Goal: Information Seeking & Learning: Learn about a topic

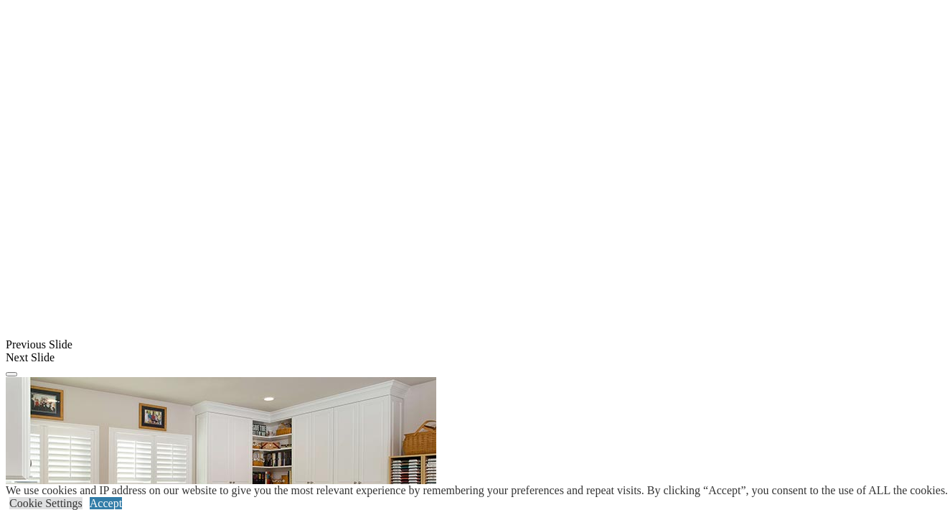
scroll to position [1056, 0]
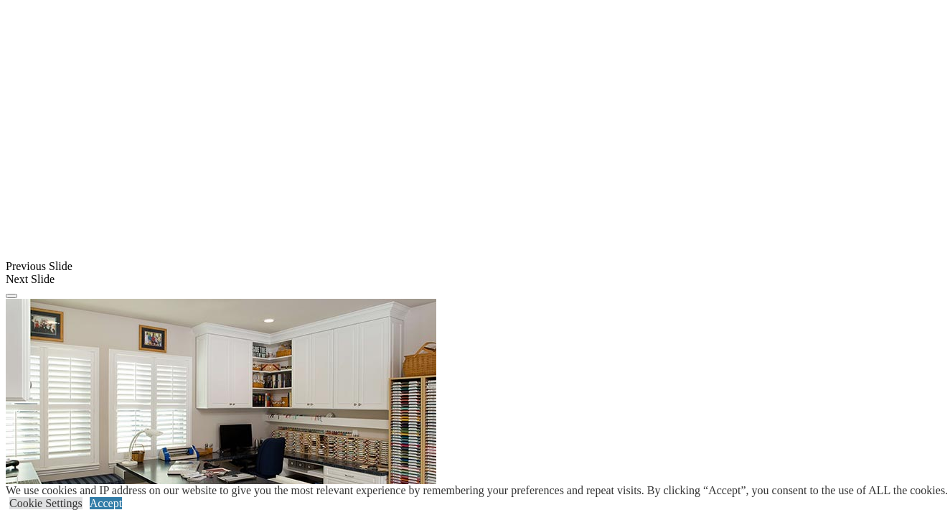
scroll to position [1144, 0]
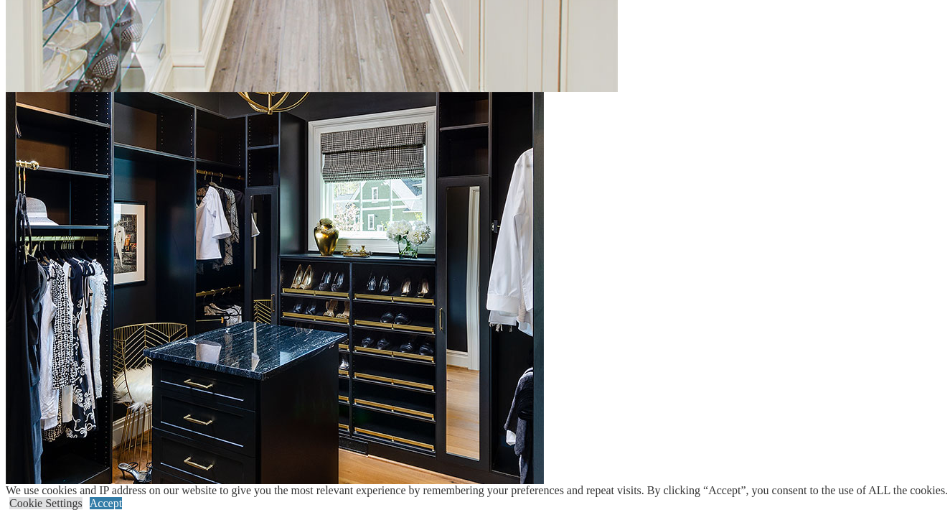
scroll to position [1993, 0]
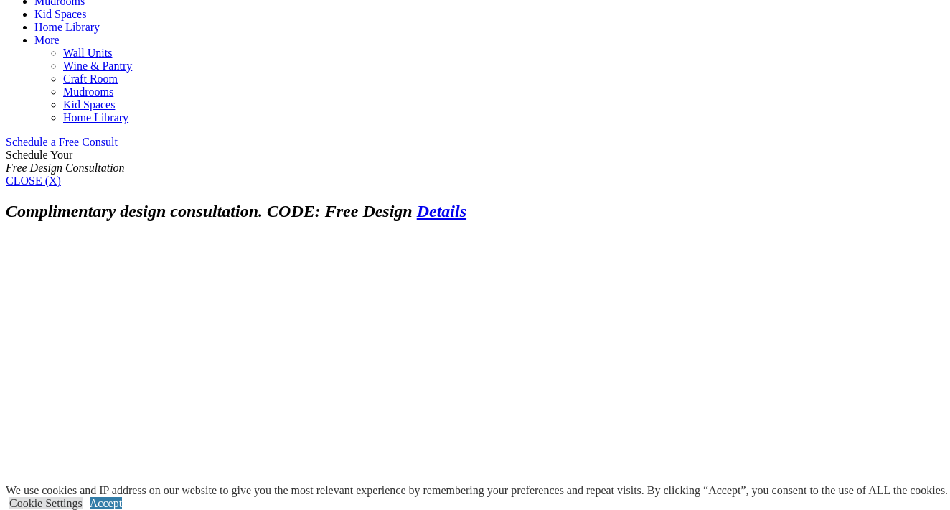
scroll to position [828, 0]
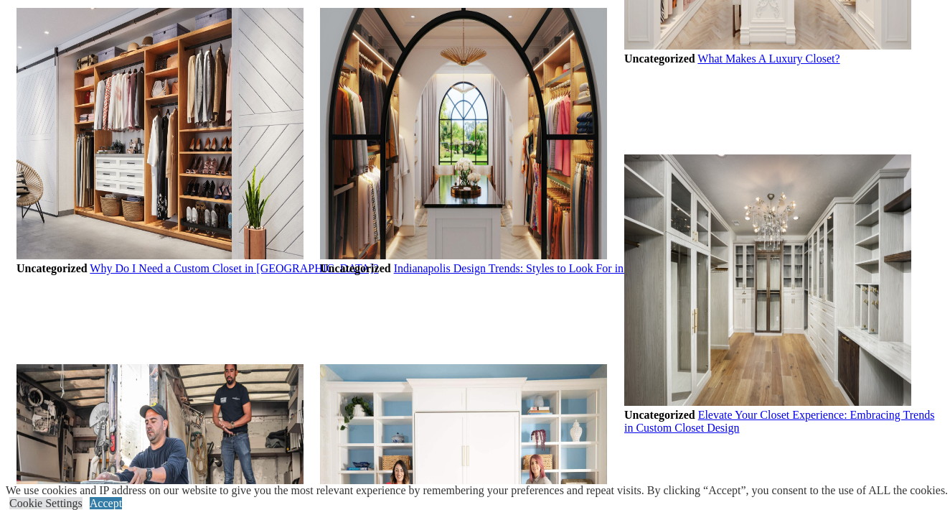
scroll to position [1292, 0]
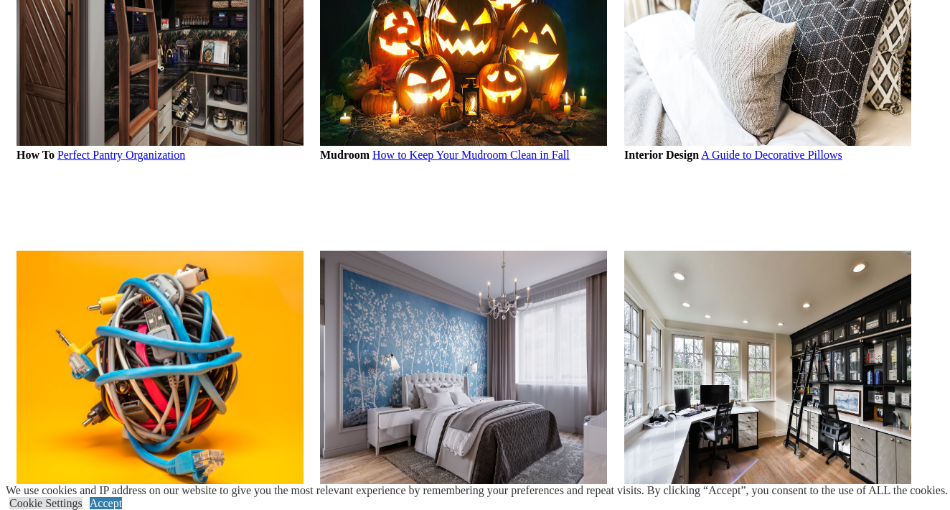
scroll to position [1543, 0]
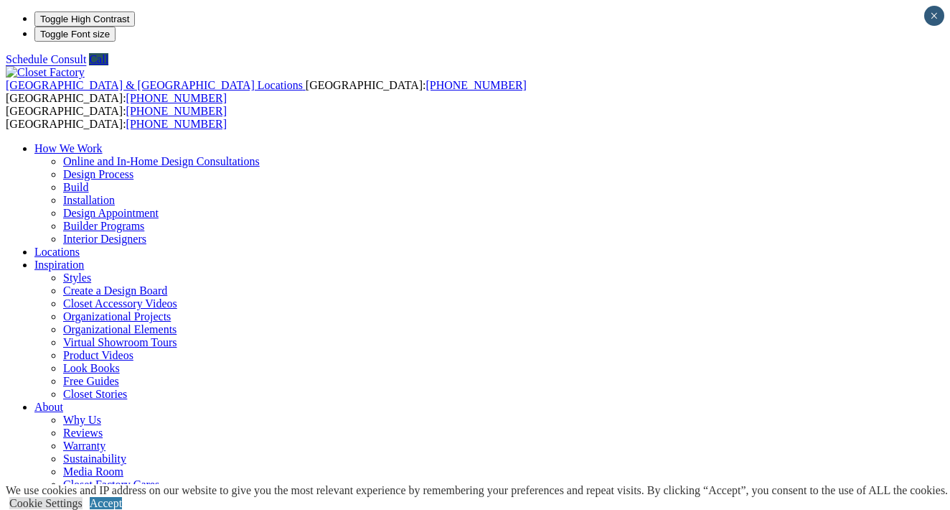
type input "**********"
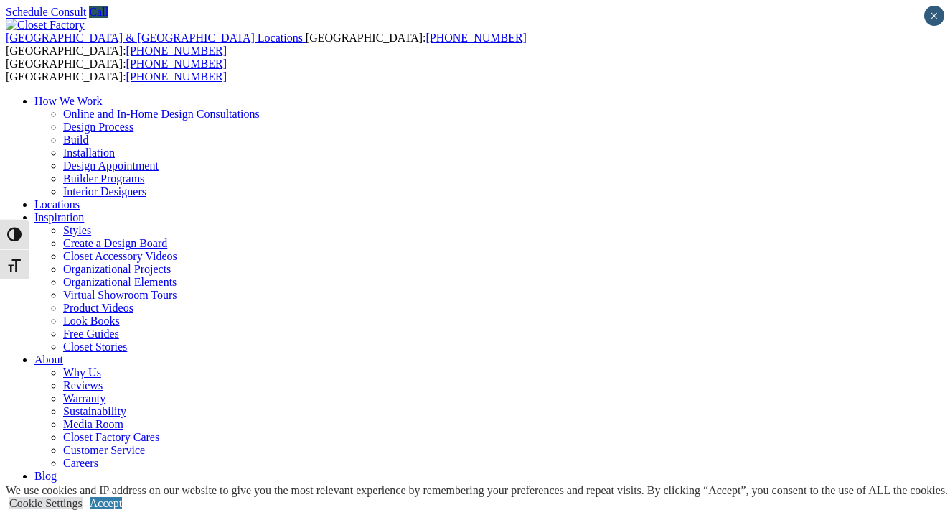
type input "******"
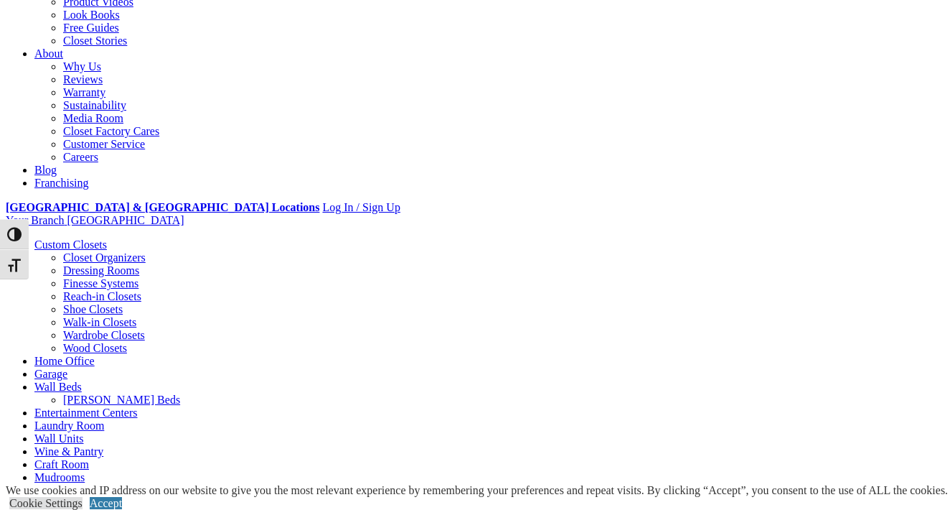
scroll to position [304, 0]
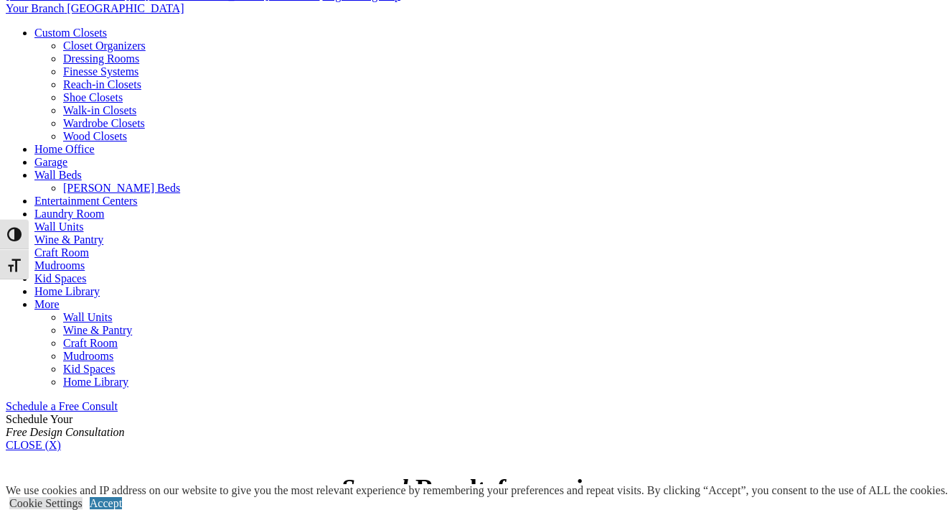
scroll to position [520, 0]
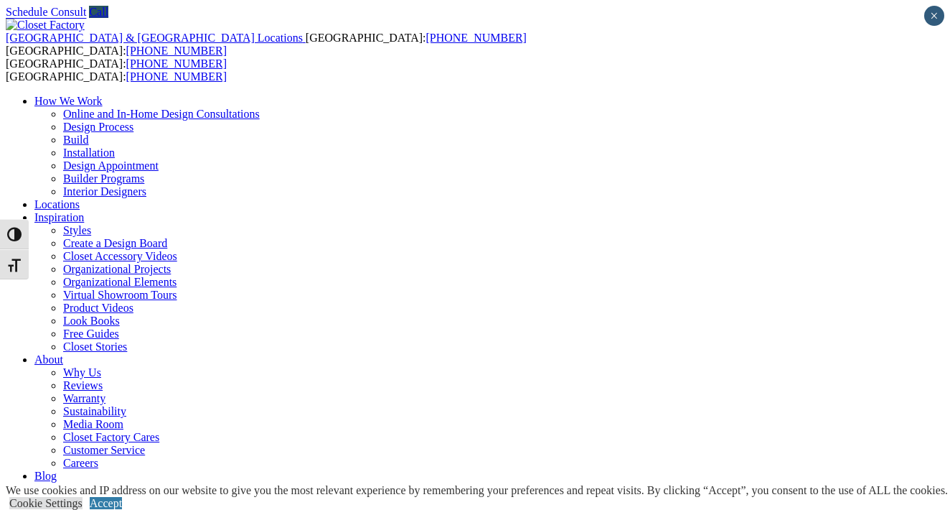
scroll to position [0, 0]
drag, startPoint x: 362, startPoint y: 365, endPoint x: 278, endPoint y: 336, distance: 88.8
type input "*****"
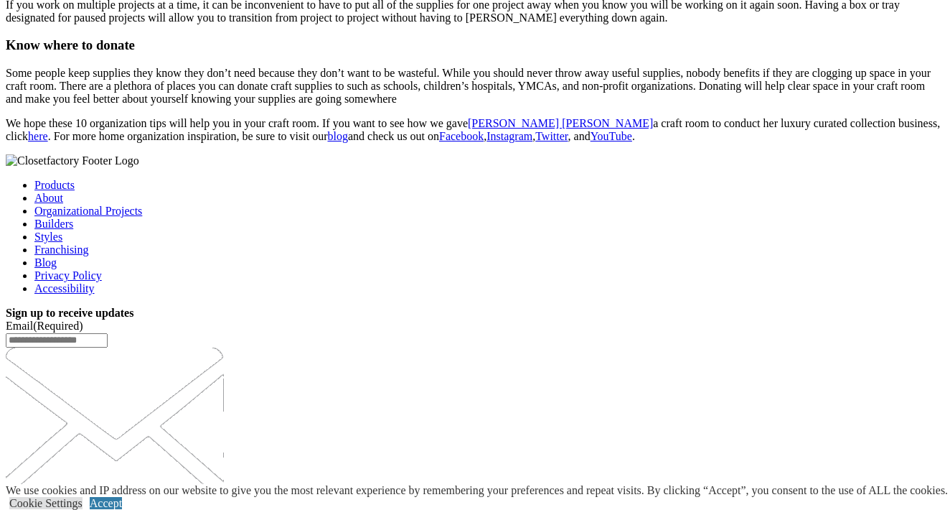
scroll to position [3182, 0]
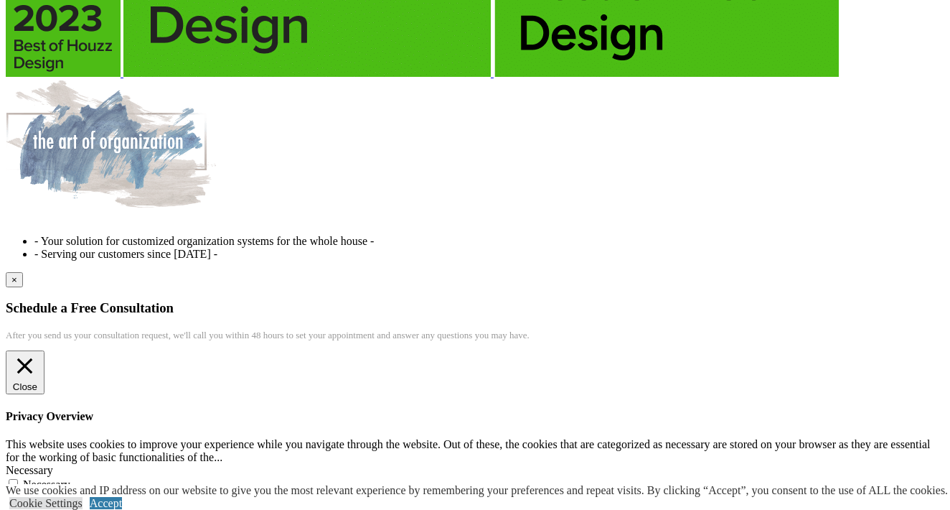
scroll to position [3396, 0]
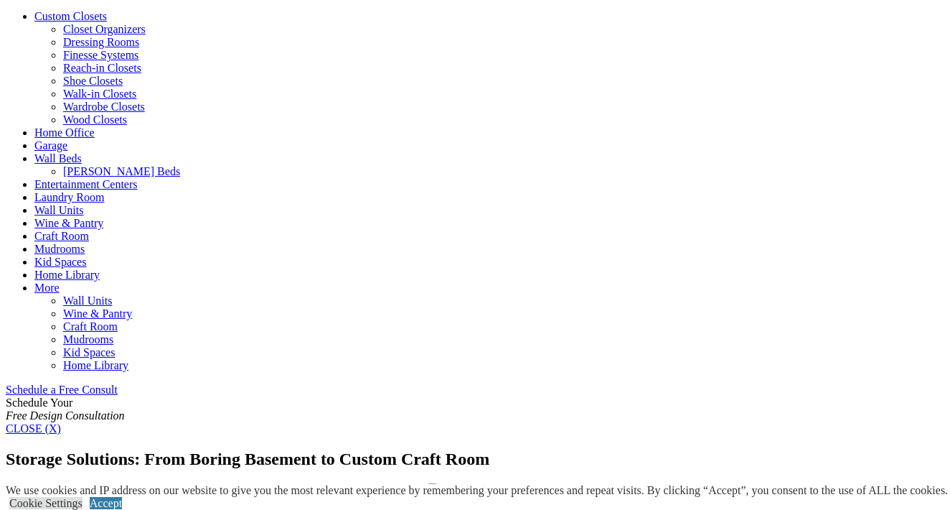
scroll to position [398, 0]
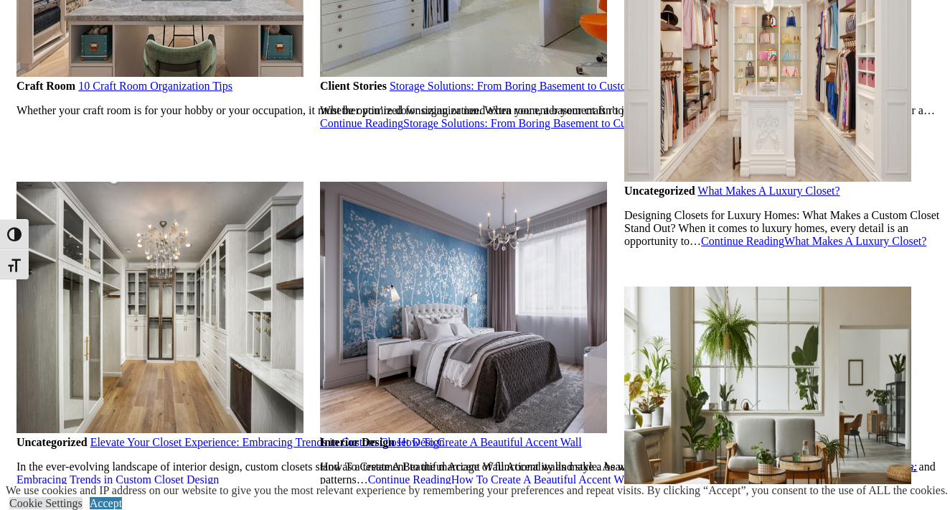
scroll to position [1234, 0]
